Goal: Task Accomplishment & Management: Manage account settings

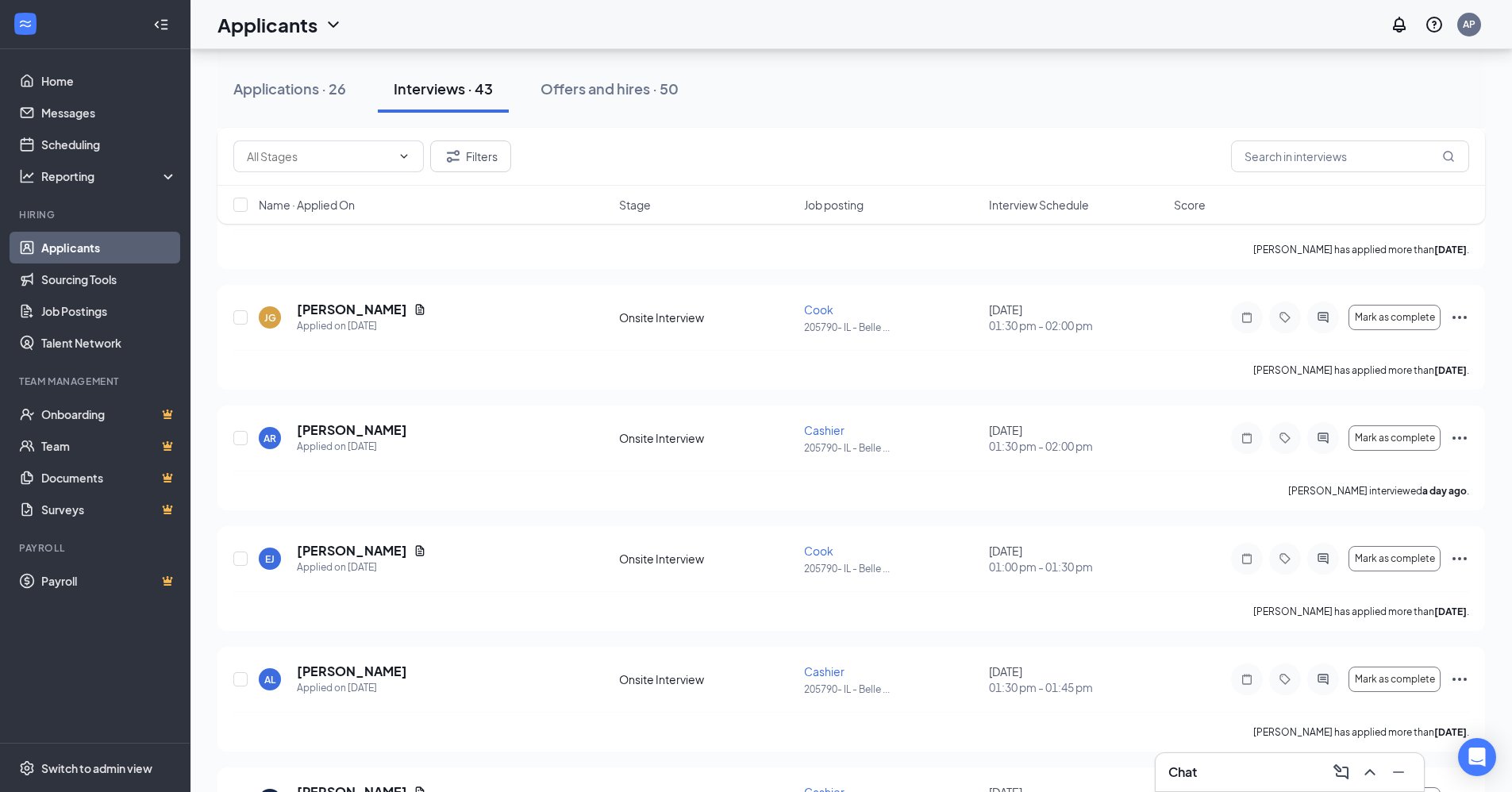
scroll to position [1825, 0]
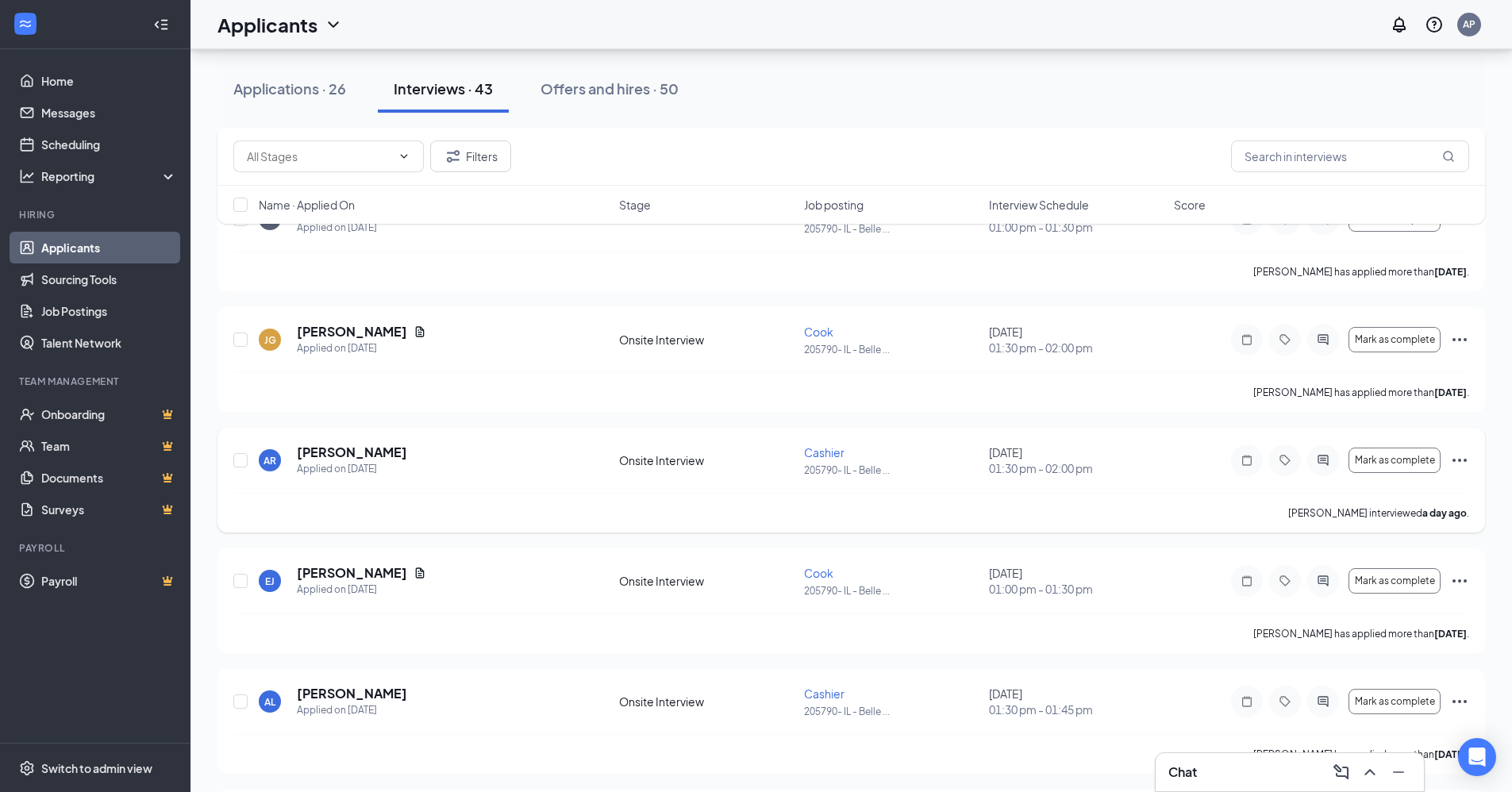
click at [1460, 456] on icon "Ellipses" at bounding box center [1460, 460] width 19 height 19
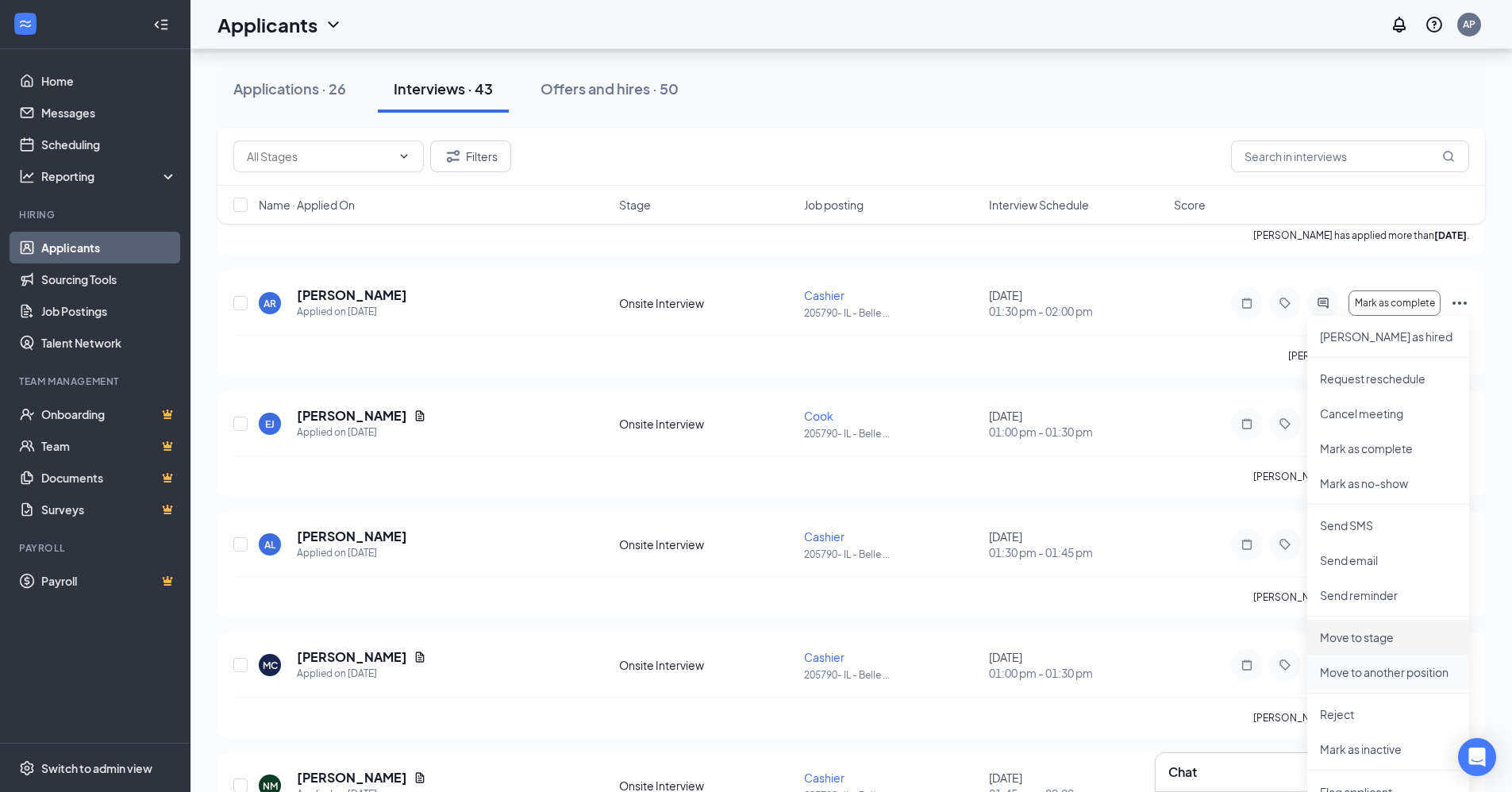
scroll to position [1984, 0]
click at [1345, 713] on p "Reject" at bounding box center [1388, 712] width 137 height 16
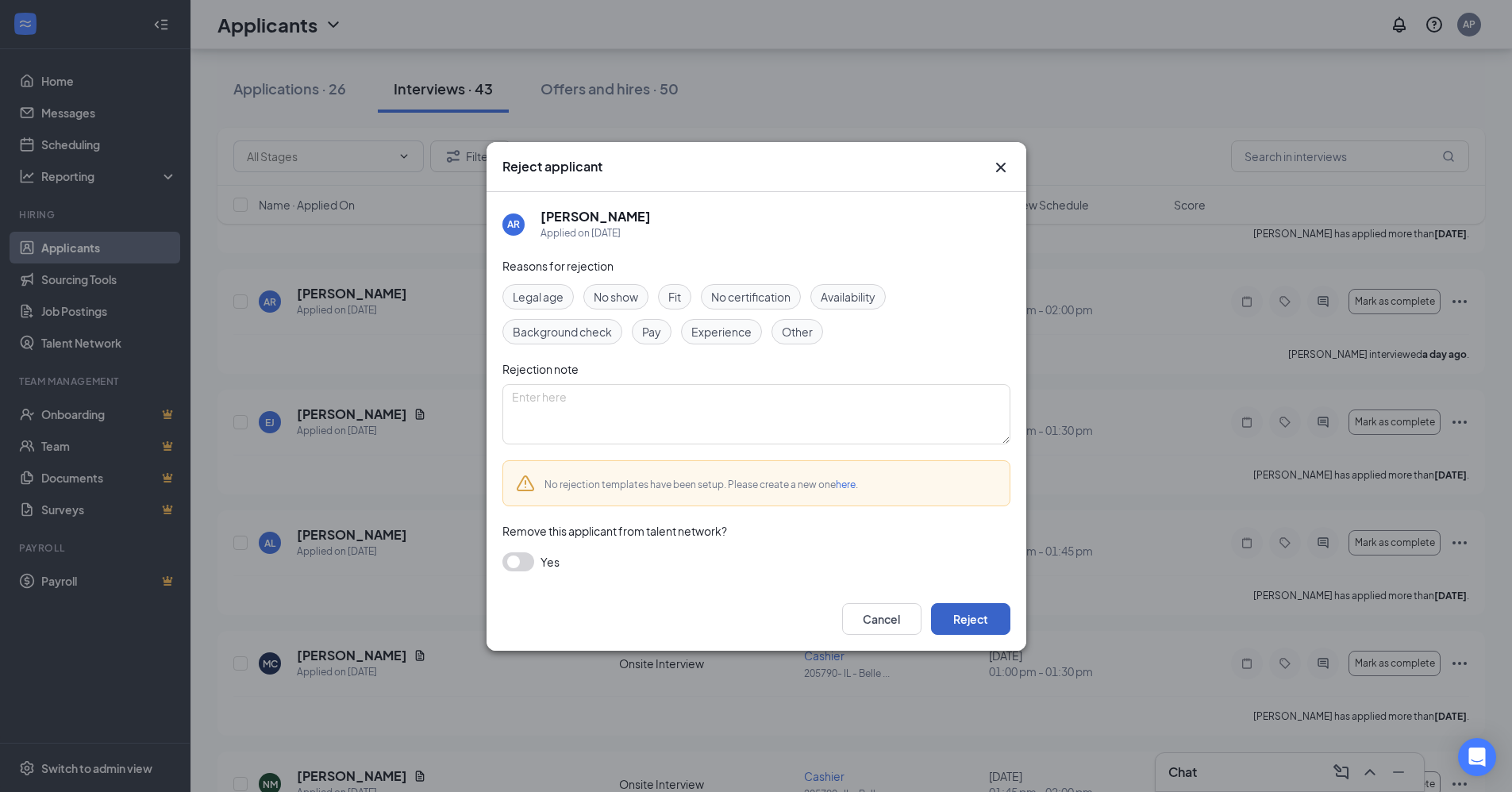
click at [983, 623] on button "Reject" at bounding box center [970, 619] width 79 height 32
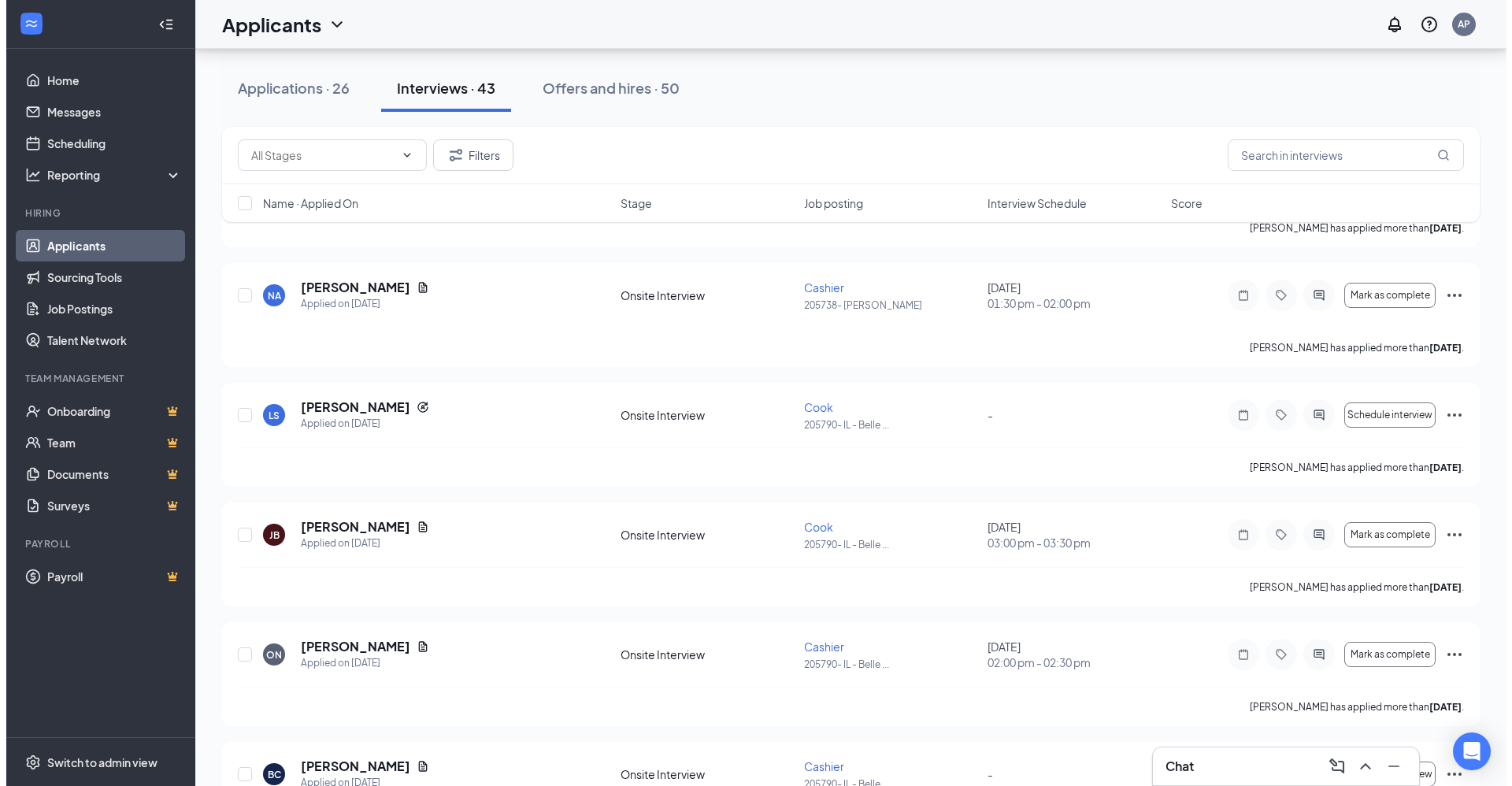
scroll to position [2598, 0]
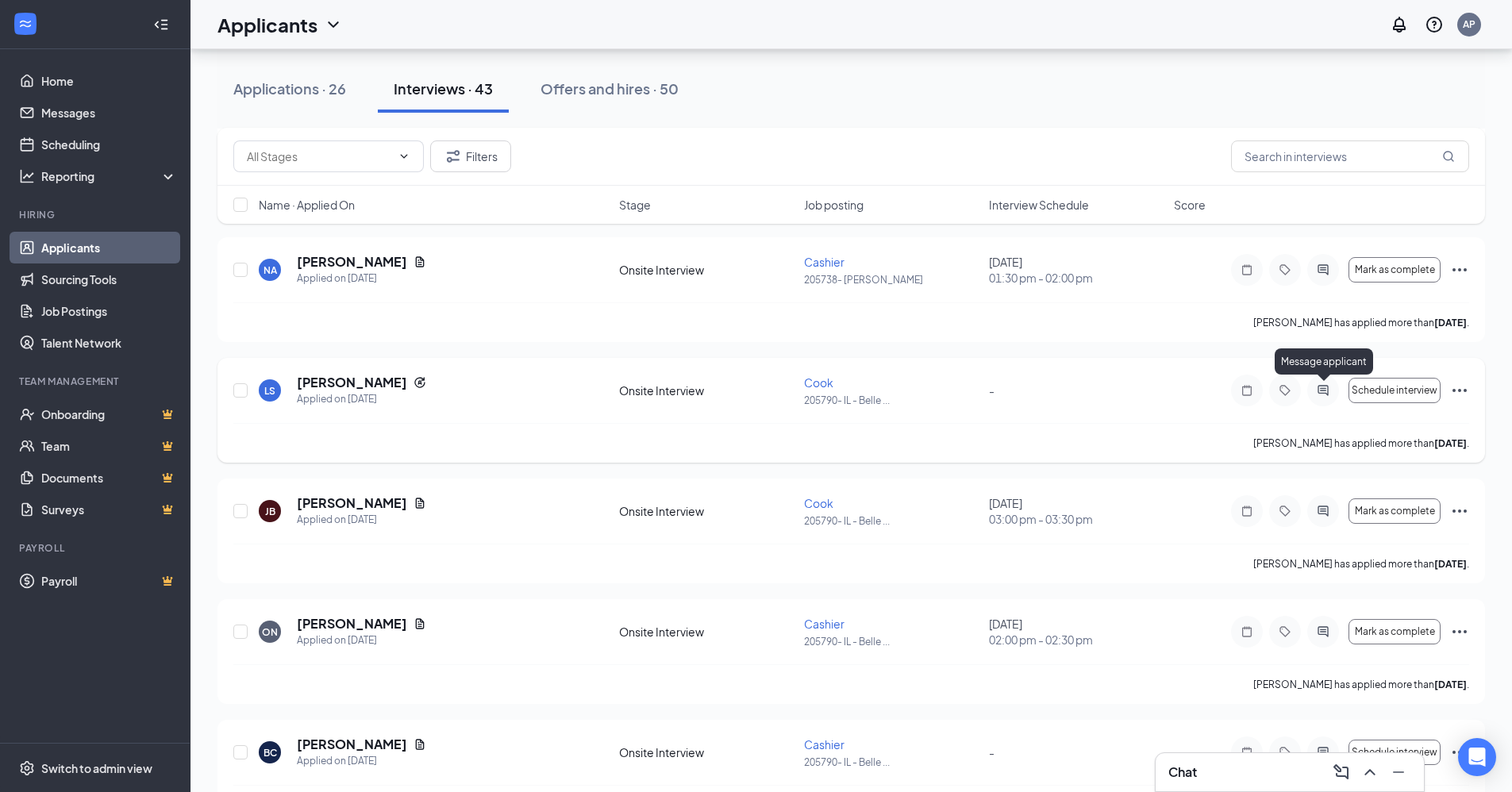
click at [1320, 388] on icon "ActiveChat" at bounding box center [1323, 390] width 19 height 13
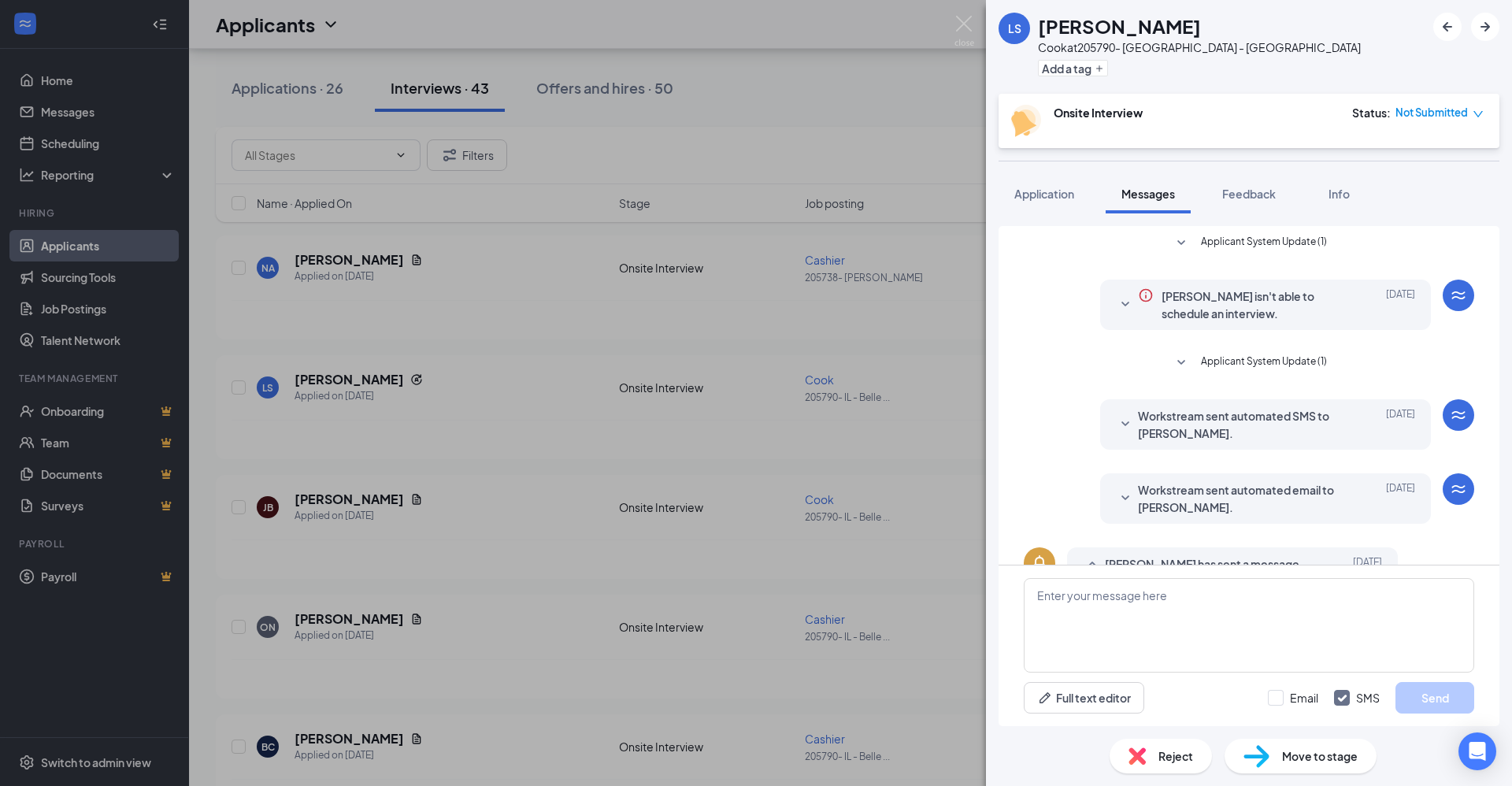
scroll to position [59, 0]
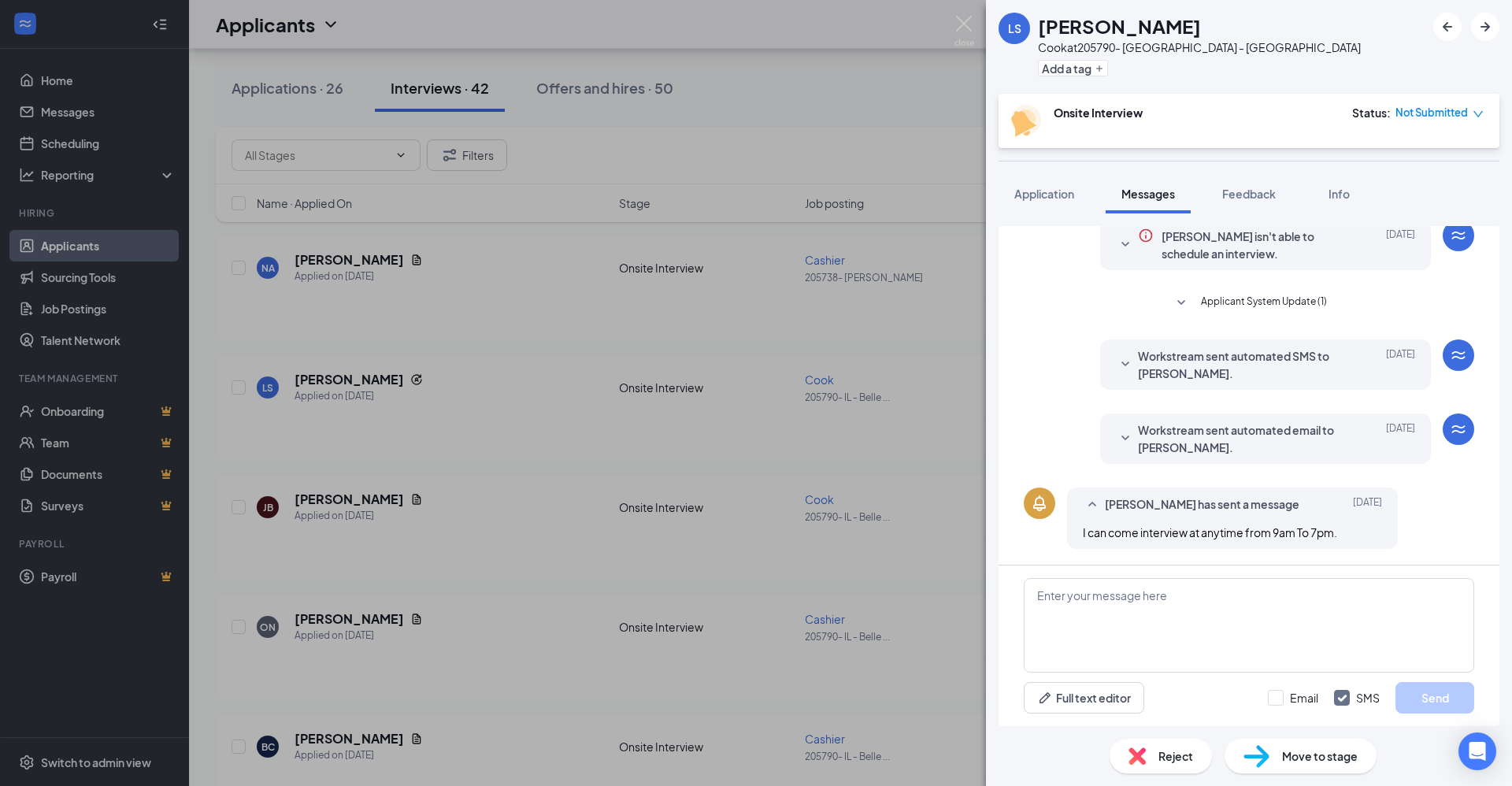
click at [934, 346] on div "LS Lavontae [PERSON_NAME] at 205790- IL - Belleville Add a tag Onsite Interview…" at bounding box center [756, 393] width 1512 height 786
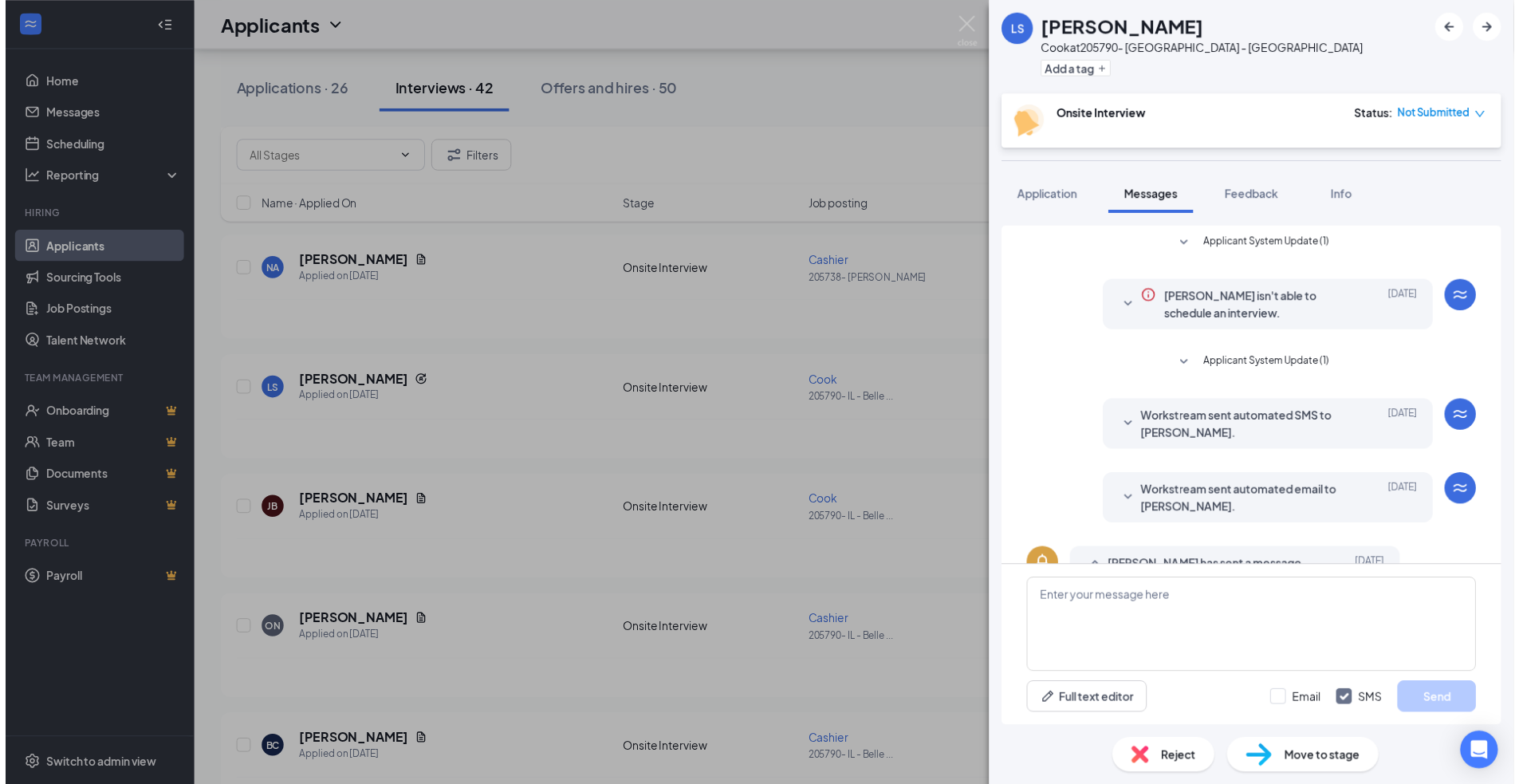
scroll to position [60, 0]
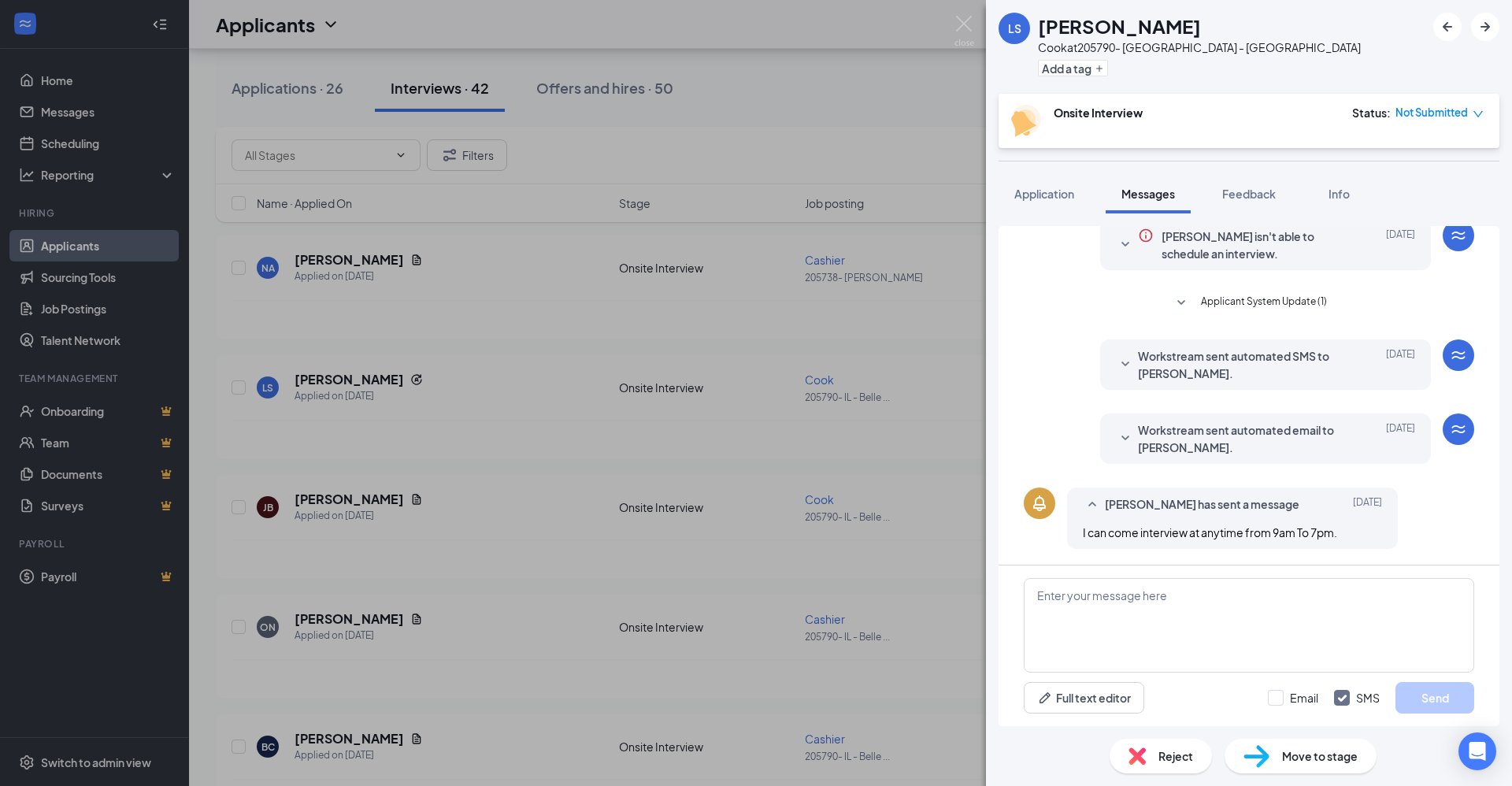
click at [938, 322] on div "LS Lavontae [PERSON_NAME] at 205790- IL - Belleville Add a tag Onsite Interview…" at bounding box center [756, 393] width 1512 height 786
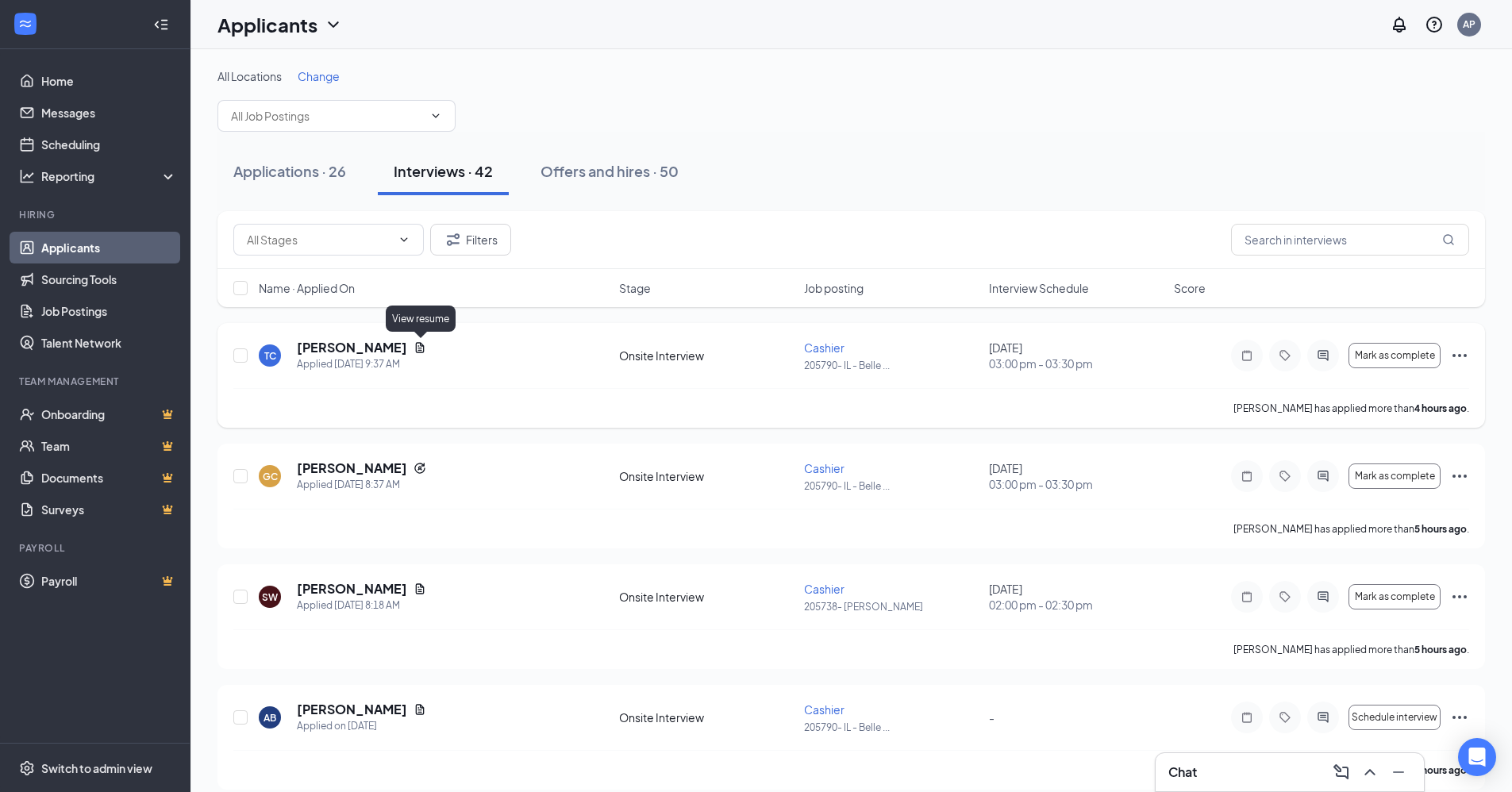
click at [419, 346] on icon "Document" at bounding box center [420, 347] width 9 height 10
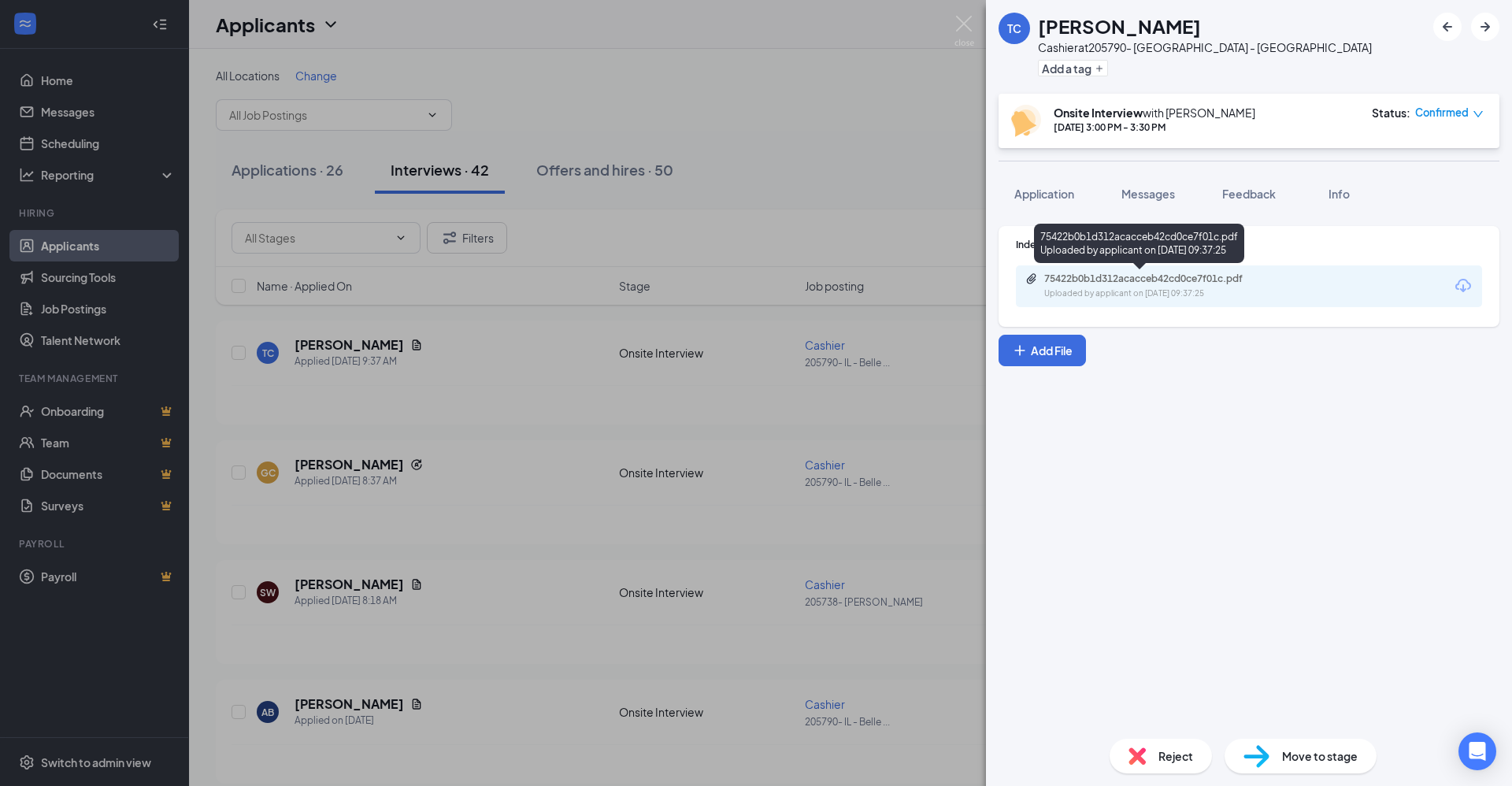
click at [1086, 281] on div "75422b0b1d312acacceb42cd0ce7f01c.pdf" at bounding box center [1154, 278] width 221 height 13
drag, startPoint x: 716, startPoint y: 74, endPoint x: 635, endPoint y: 210, distance: 158.3
click at [716, 75] on div "TC TALIAA [PERSON_NAME] Cashier at 205790- IL - Belleville Add a tag Onsite Int…" at bounding box center [756, 393] width 1512 height 786
